Goal: Navigation & Orientation: Find specific page/section

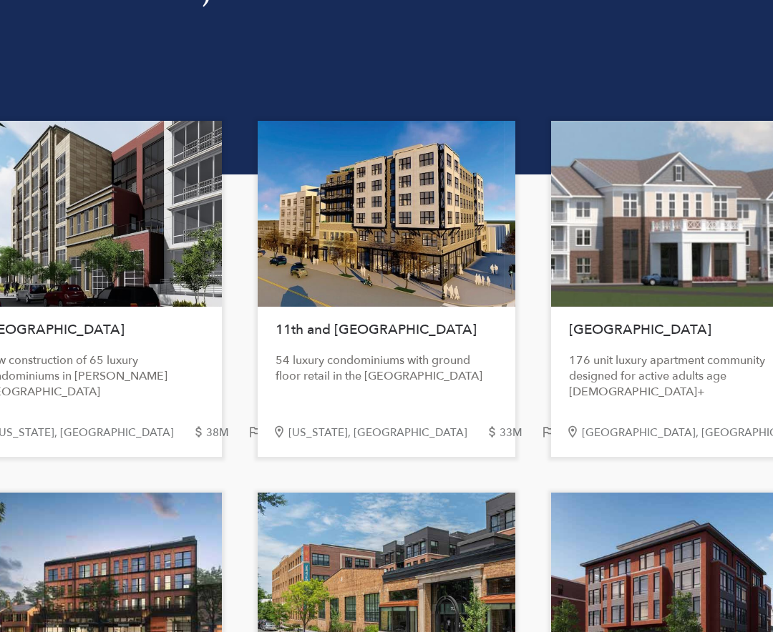
scroll to position [143, 0]
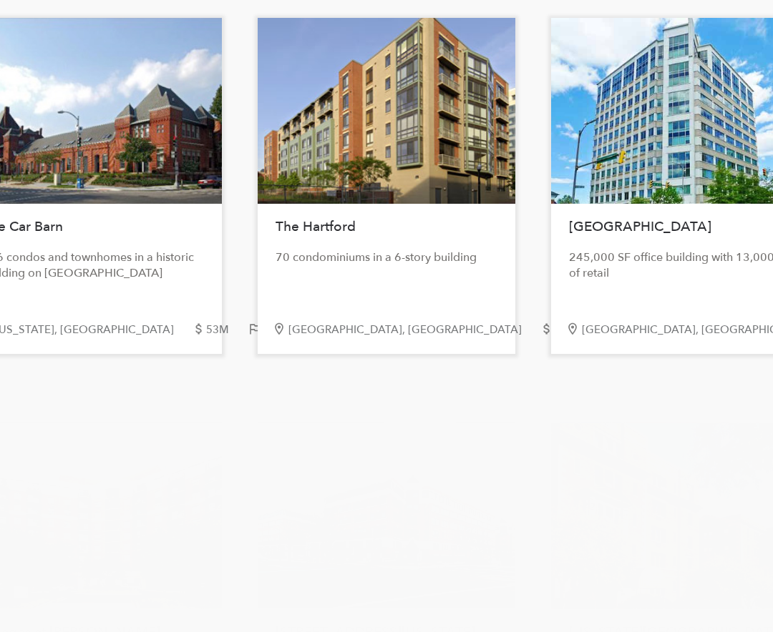
scroll to position [2504, 0]
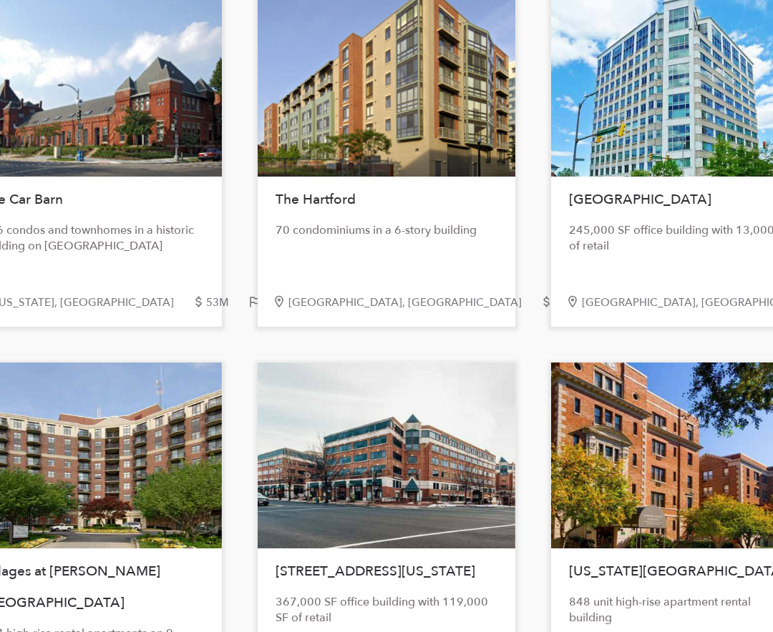
drag, startPoint x: 243, startPoint y: 158, endPoint x: 114, endPoint y: 156, distance: 128.1
click at [107, 176] on div at bounding box center [93, 84] width 258 height 186
click at [117, 290] on div "The Car Barn 196 condos and townhomes in a historic building on [GEOGRAPHIC_DAT…" at bounding box center [93, 159] width 258 height 336
click at [24, 324] on div "[US_STATE], [GEOGRAPHIC_DATA] 53M 2005" at bounding box center [93, 310] width 258 height 34
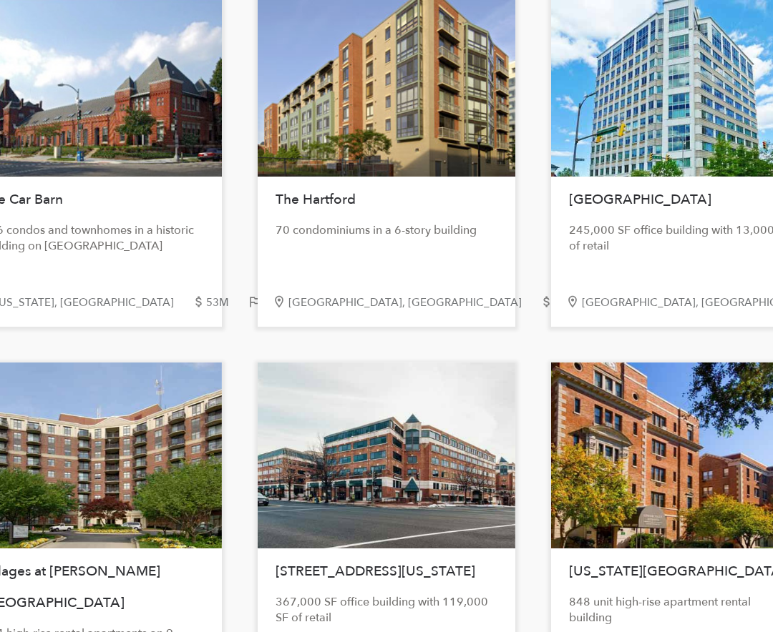
click at [27, 200] on h1 "The Car Barn" at bounding box center [93, 199] width 222 height 31
click at [149, 172] on div at bounding box center [93, 84] width 258 height 186
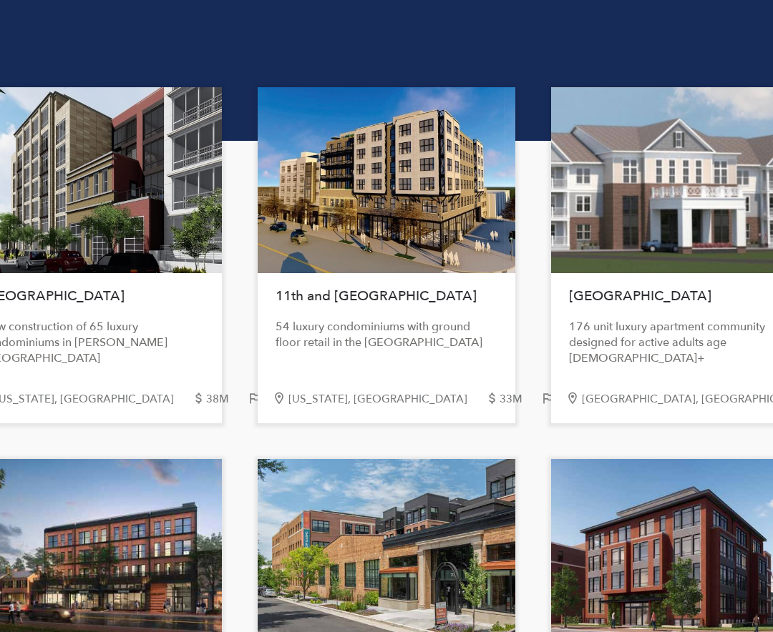
scroll to position [0, 0]
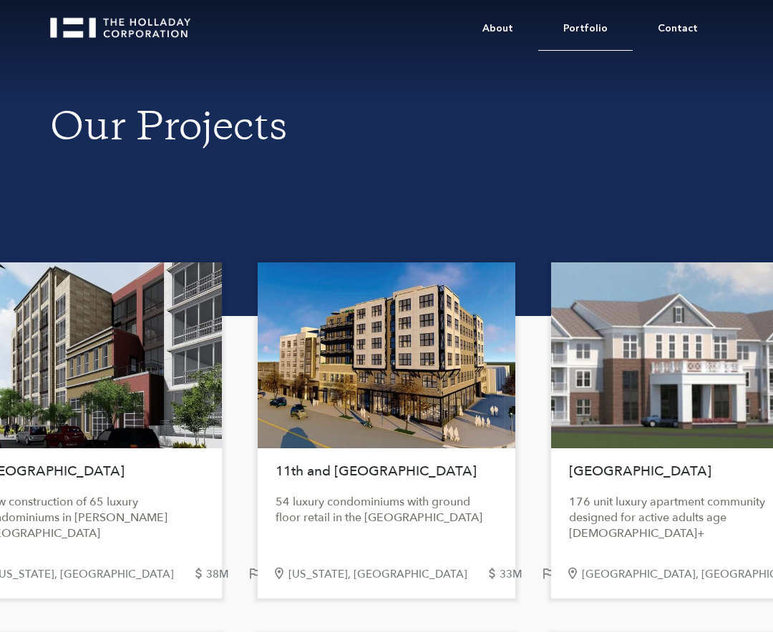
click at [602, 26] on link "Portfolio" at bounding box center [585, 29] width 94 height 44
click at [511, 28] on link "About" at bounding box center [497, 29] width 81 height 44
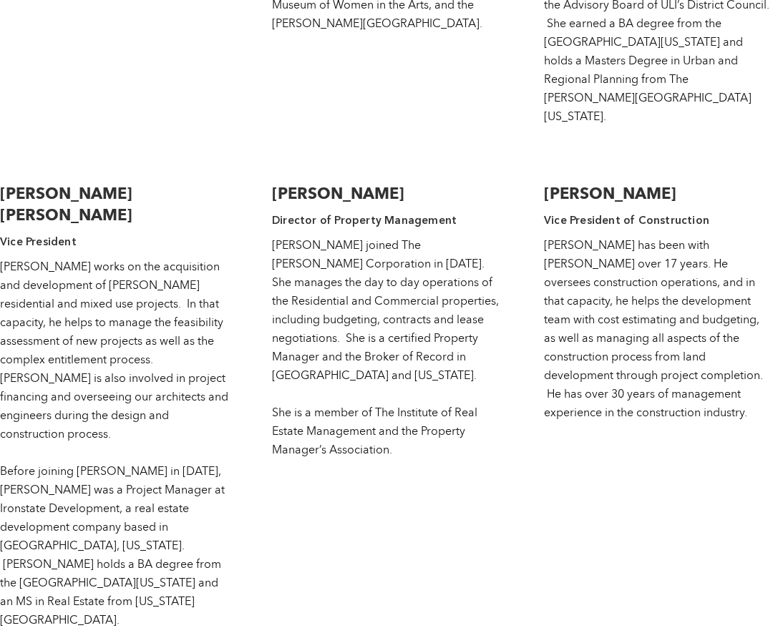
scroll to position [2719, 0]
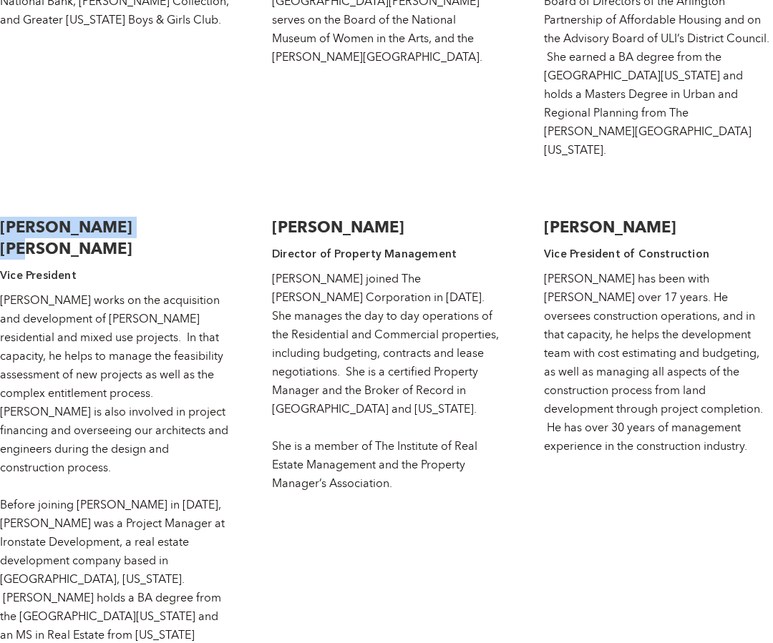
drag, startPoint x: 4, startPoint y: 119, endPoint x: 134, endPoint y: 94, distance: 132.7
click at [134, 202] on div "Addison C. Holladay Vice President Addison works on the acquisition and develop…" at bounding box center [114, 432] width 229 height 461
click at [140, 291] on div "Addison works on the acquisition and development of Holladay’s residential and …" at bounding box center [114, 477] width 229 height 372
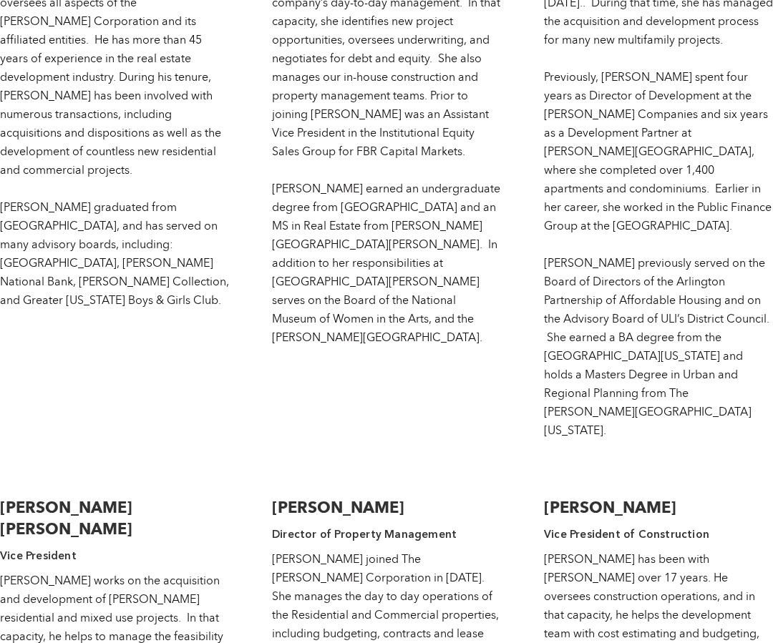
scroll to position [2432, 0]
